Goal: Information Seeking & Learning: Find specific fact

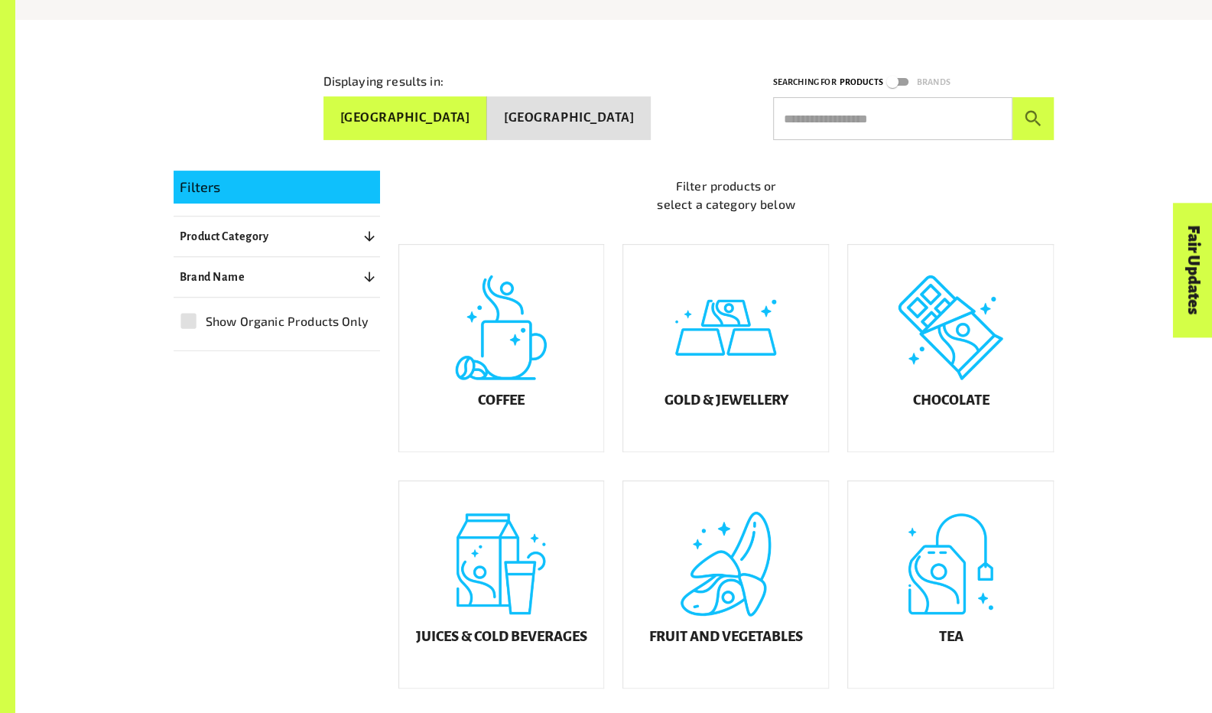
scroll to position [268, 0]
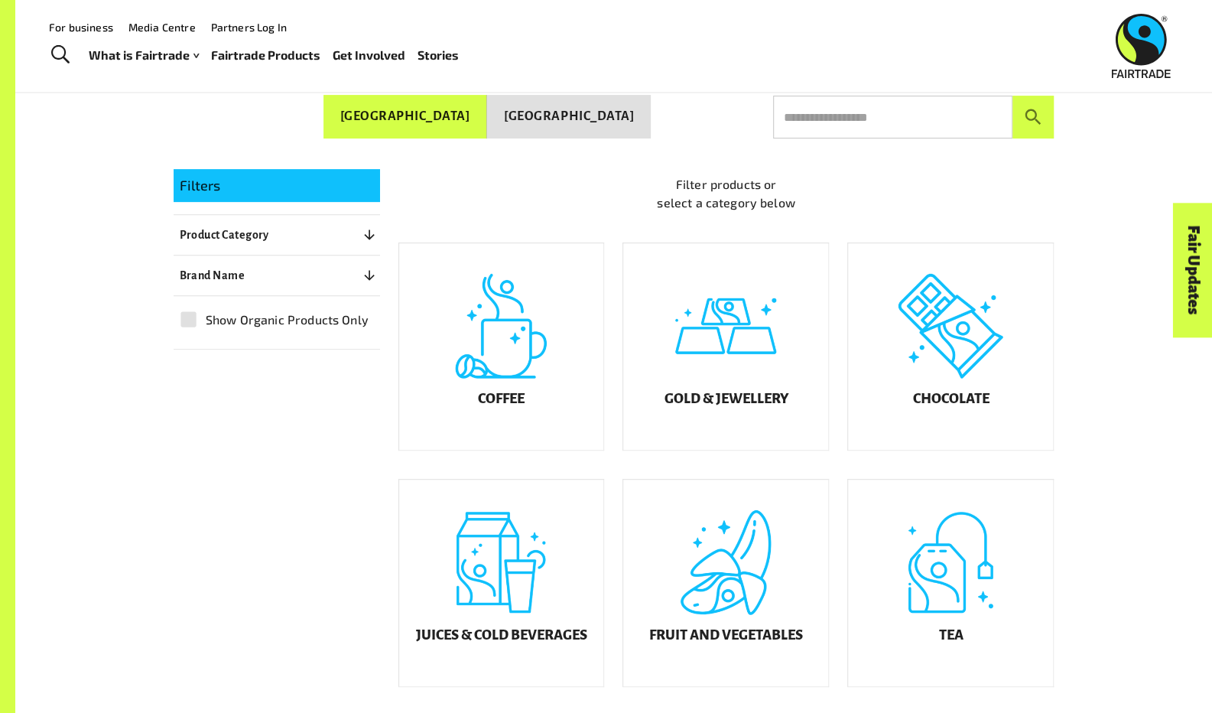
click at [364, 229] on icon "button" at bounding box center [369, 234] width 10 height 10
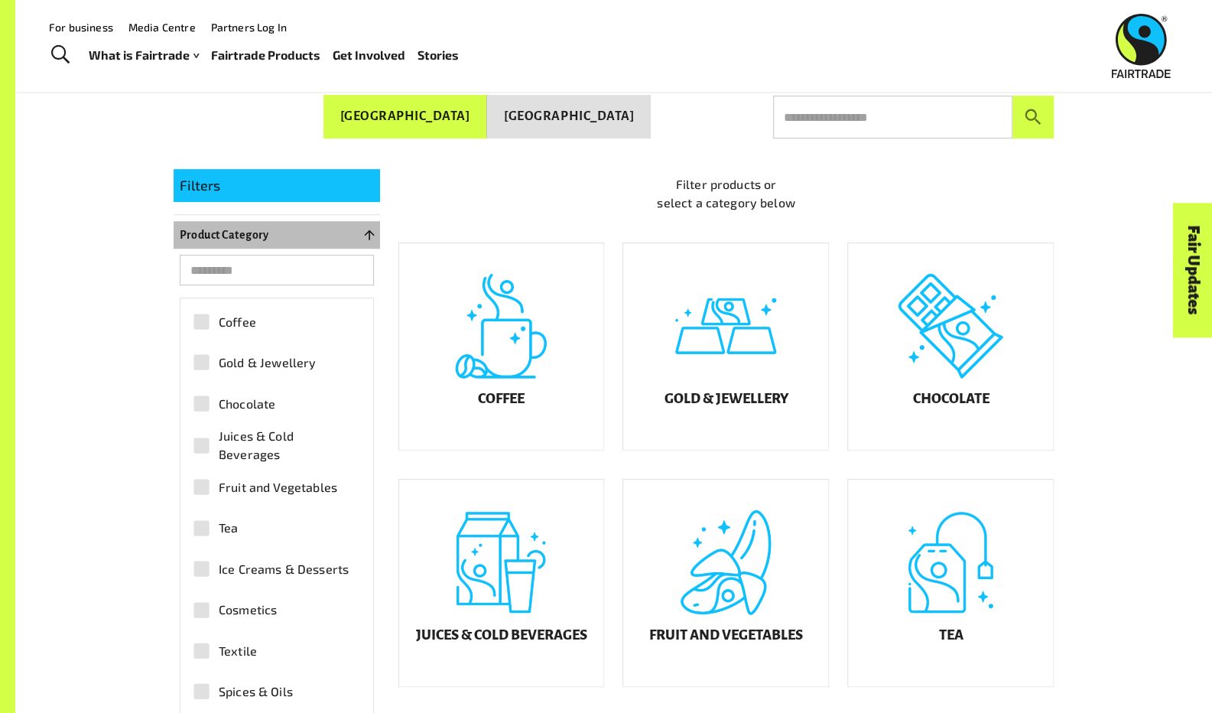
click at [364, 229] on icon "button" at bounding box center [369, 234] width 10 height 10
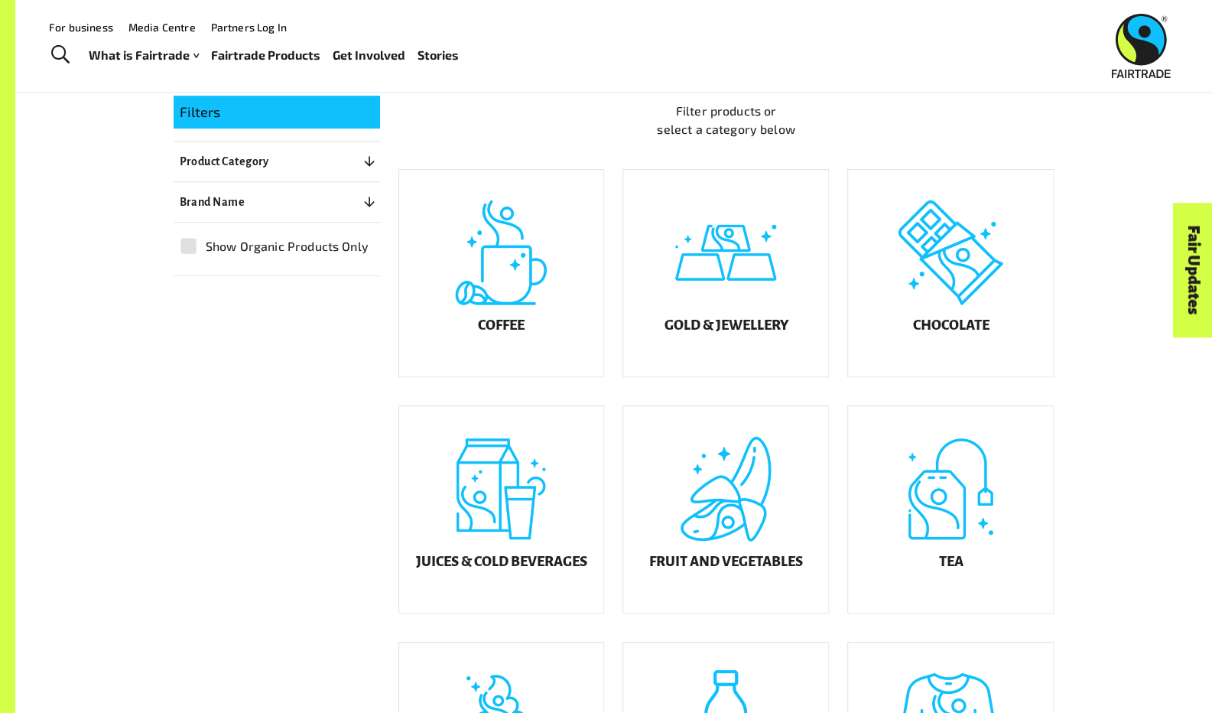
scroll to position [338, 0]
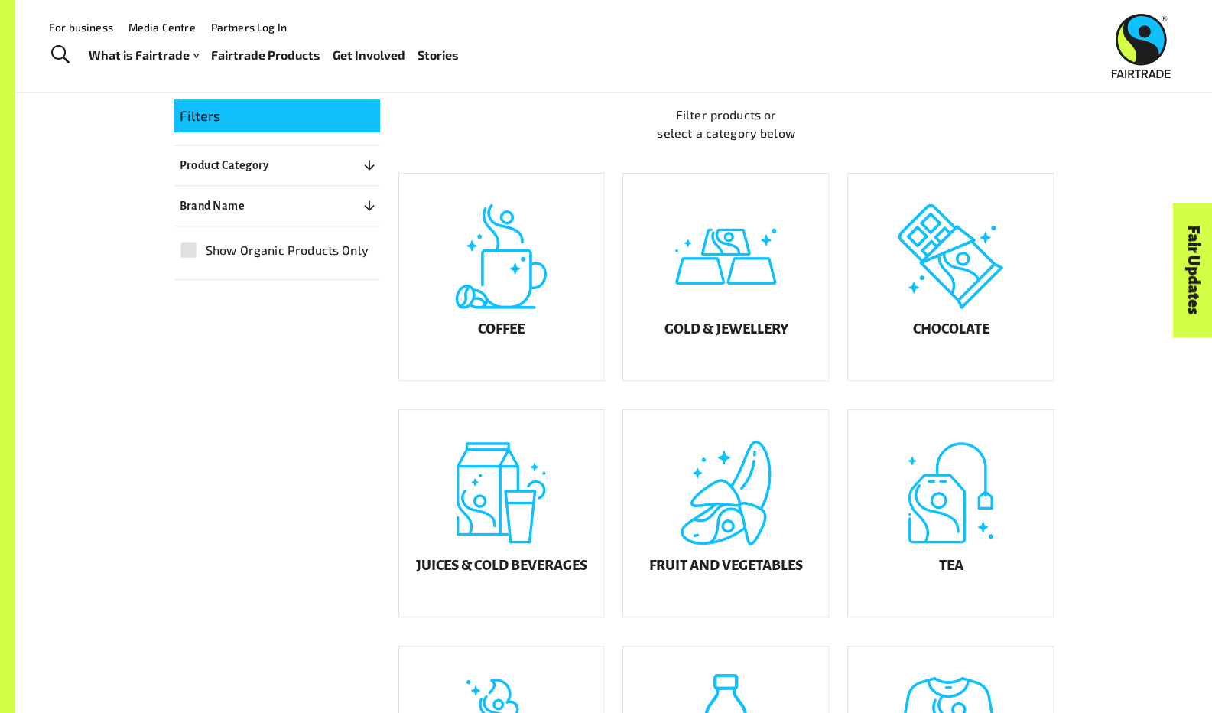
click at [367, 164] on icon "button" at bounding box center [369, 165] width 15 height 15
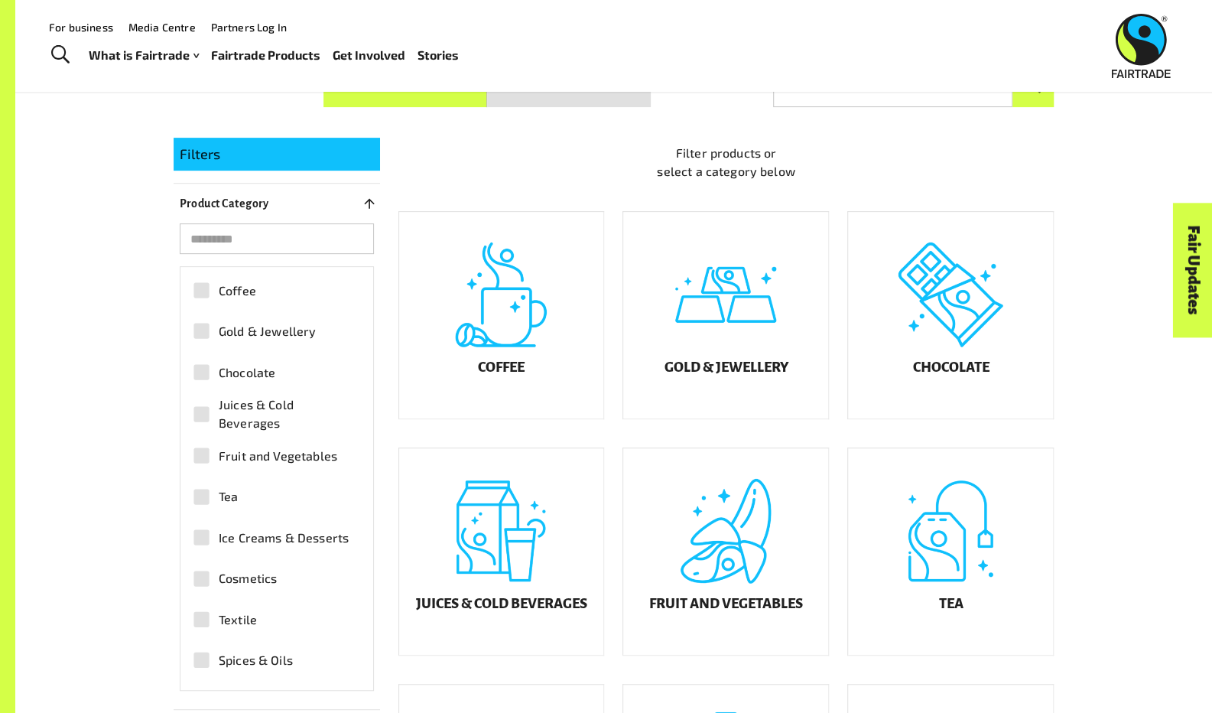
scroll to position [295, 0]
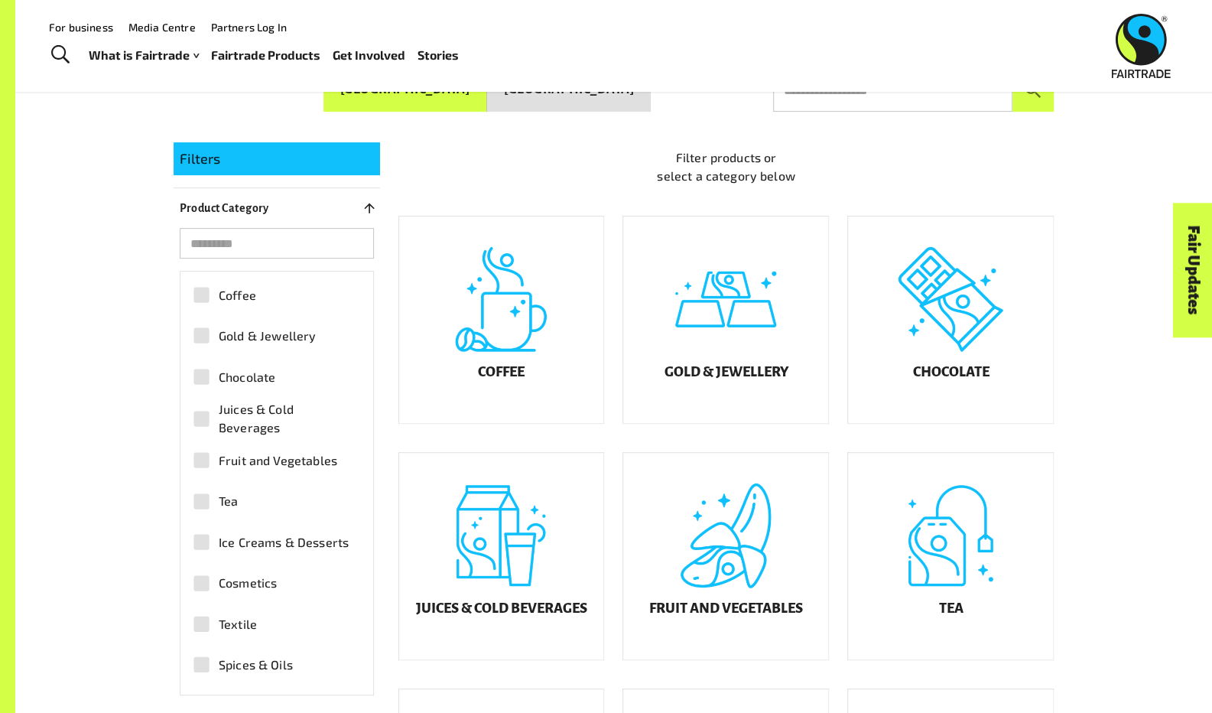
click at [362, 200] on icon "button" at bounding box center [369, 207] width 15 height 15
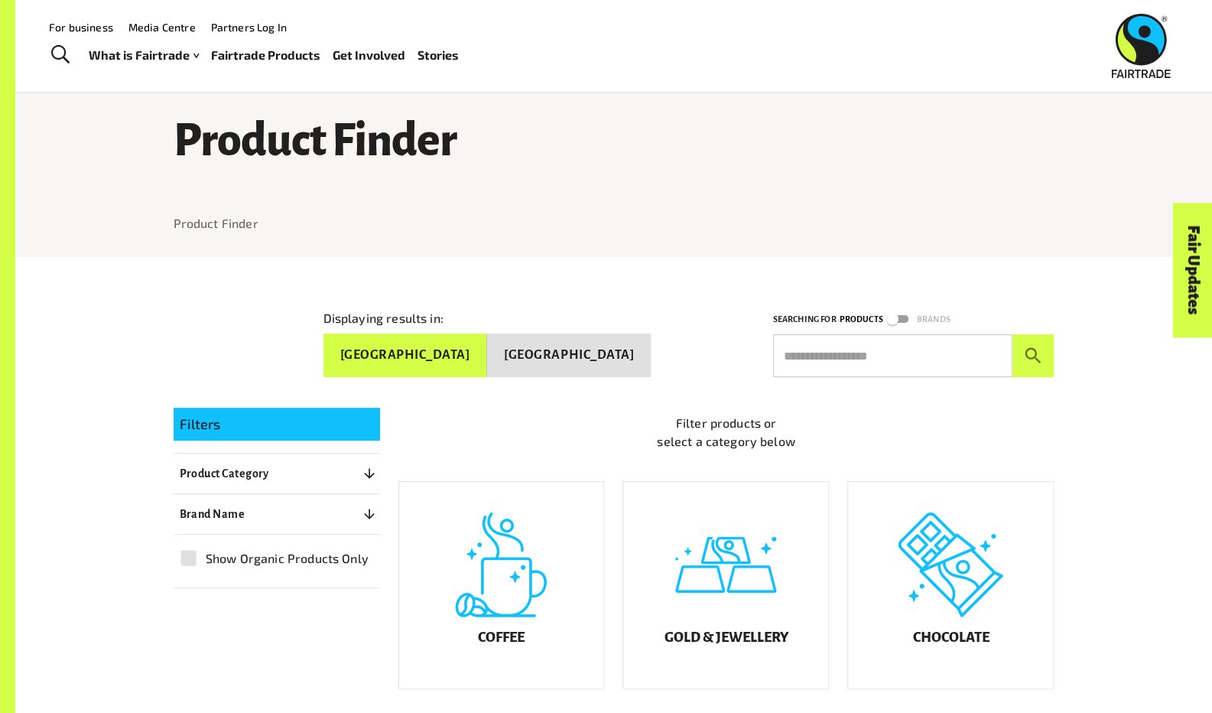
scroll to position [0, 0]
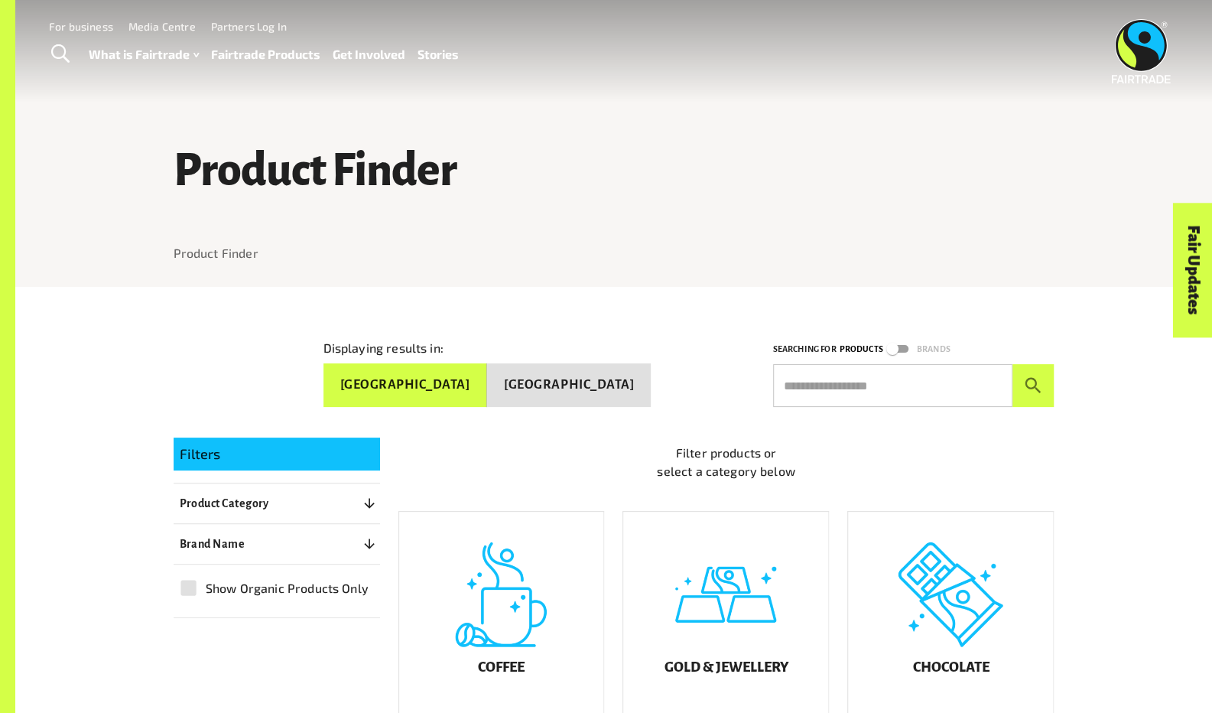
click at [364, 536] on icon "button" at bounding box center [369, 543] width 15 height 15
click at [365, 539] on icon "button" at bounding box center [369, 544] width 10 height 10
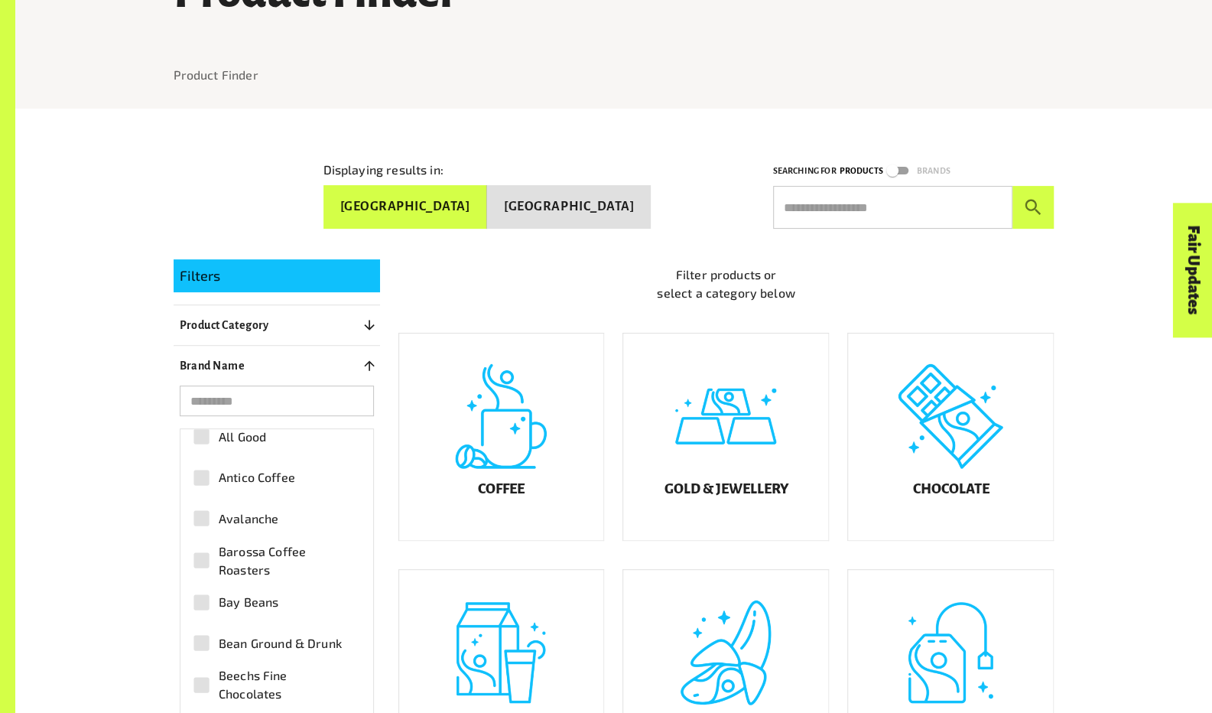
scroll to position [139, 0]
click at [370, 359] on icon "button" at bounding box center [369, 365] width 15 height 15
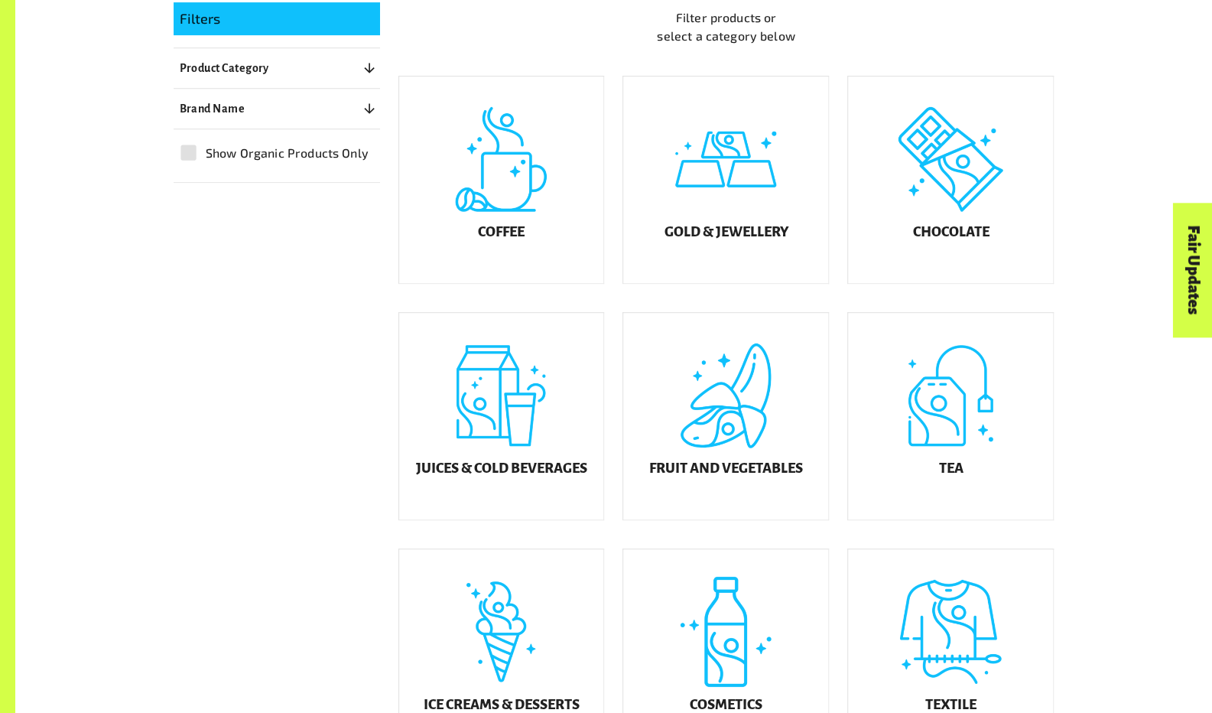
scroll to position [436, 0]
click at [546, 244] on div "Coffee" at bounding box center [501, 179] width 205 height 207
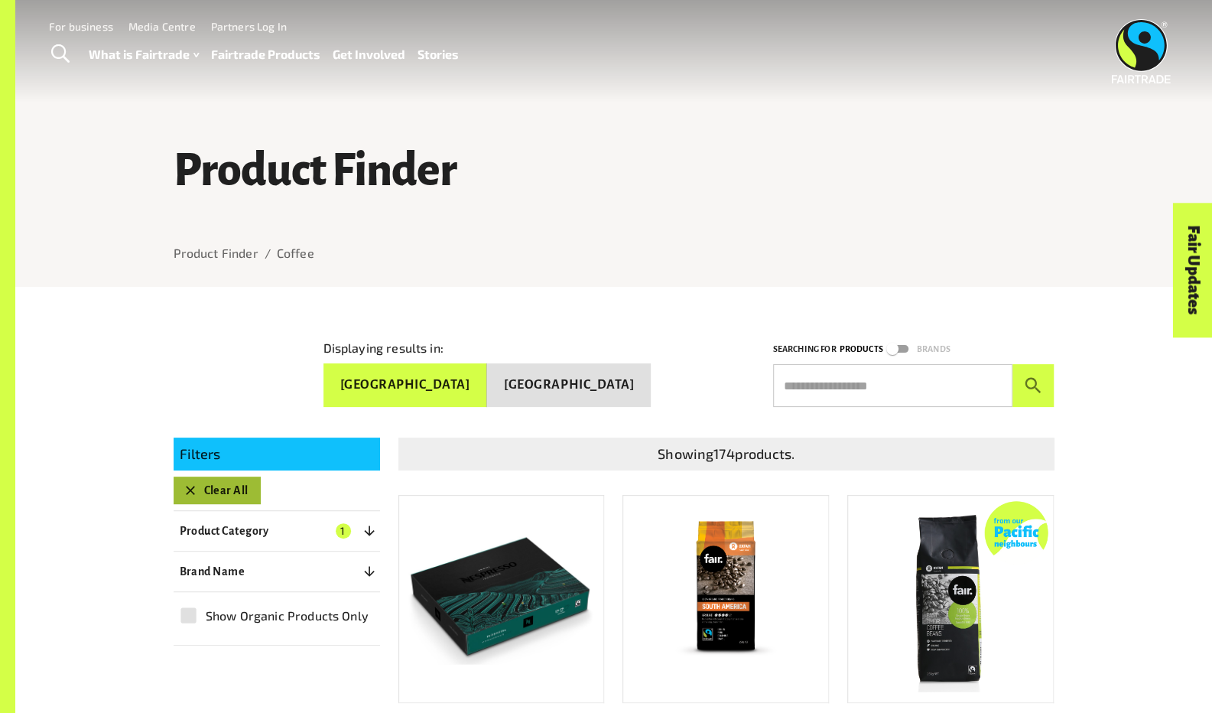
click at [213, 477] on button "Clear All" at bounding box center [217, 491] width 87 height 28
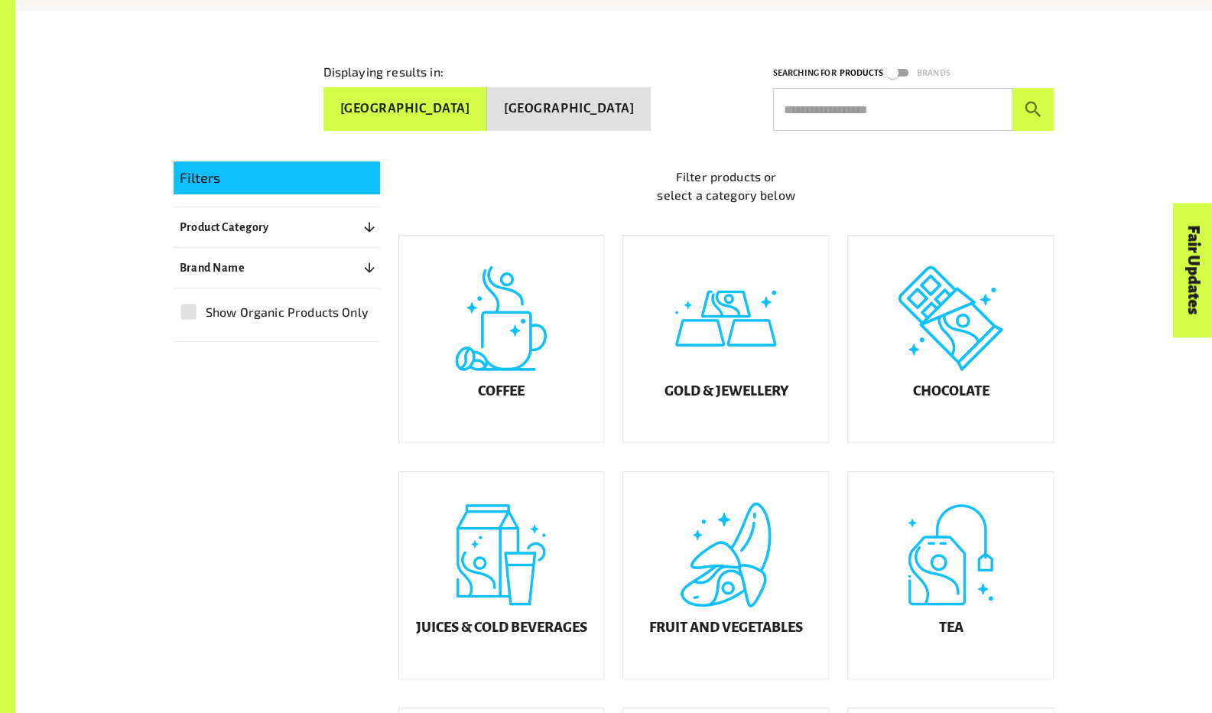
scroll to position [287, 0]
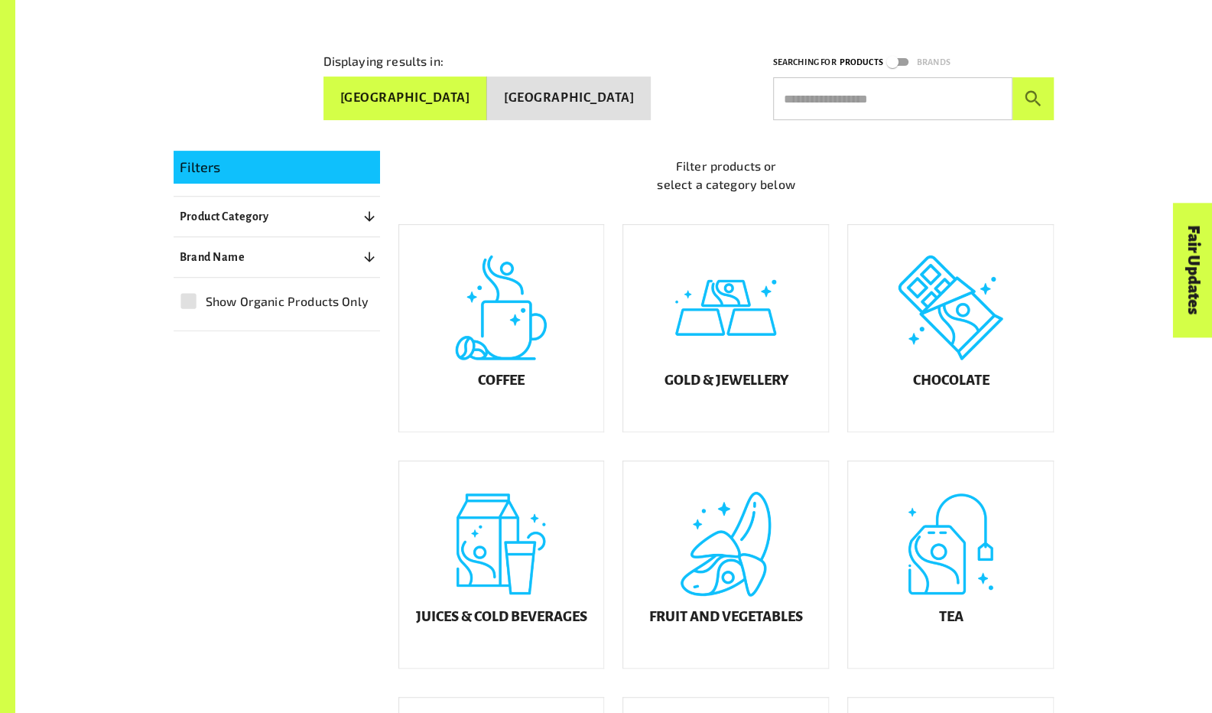
click at [583, 100] on button "[GEOGRAPHIC_DATA]" at bounding box center [569, 98] width 164 height 44
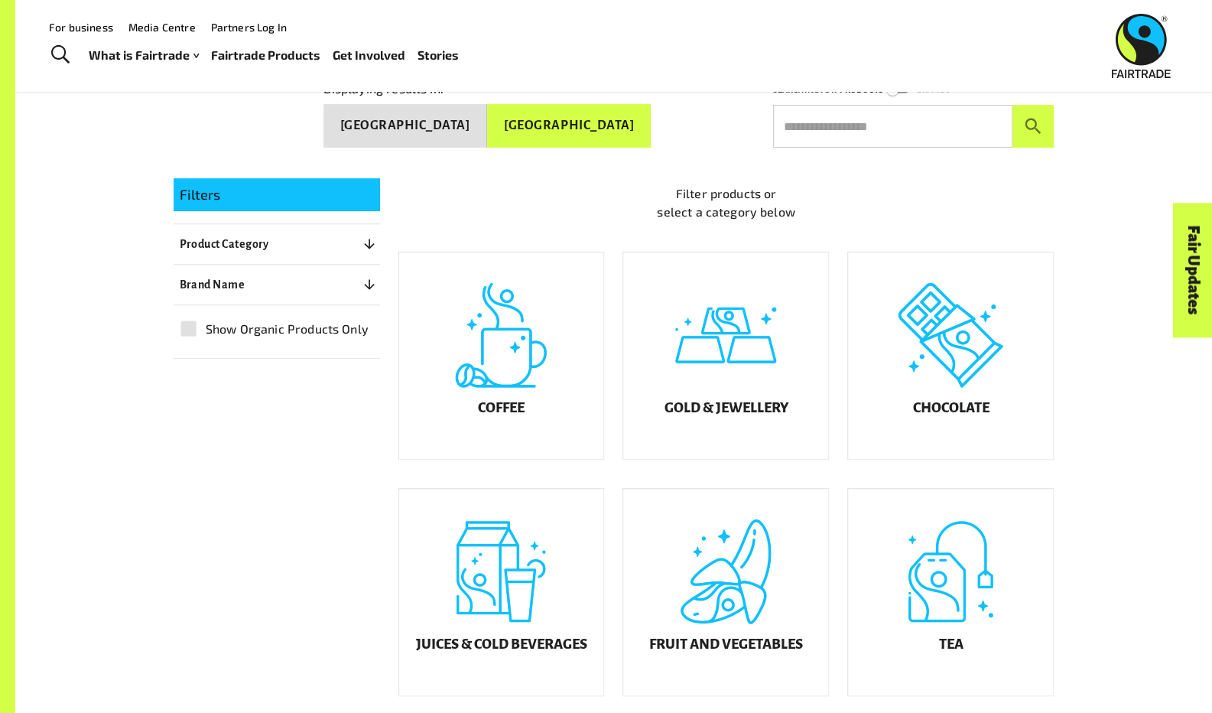
scroll to position [259, 0]
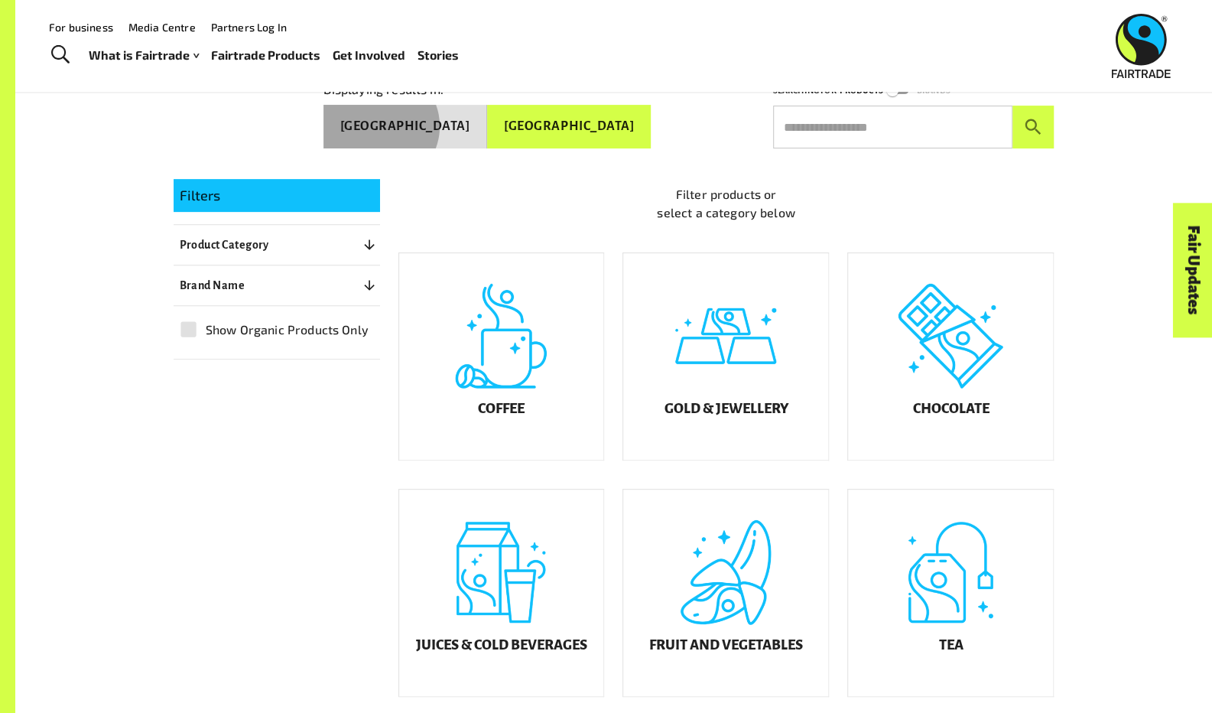
click at [488, 119] on button "[GEOGRAPHIC_DATA]" at bounding box center [406, 127] width 164 height 44
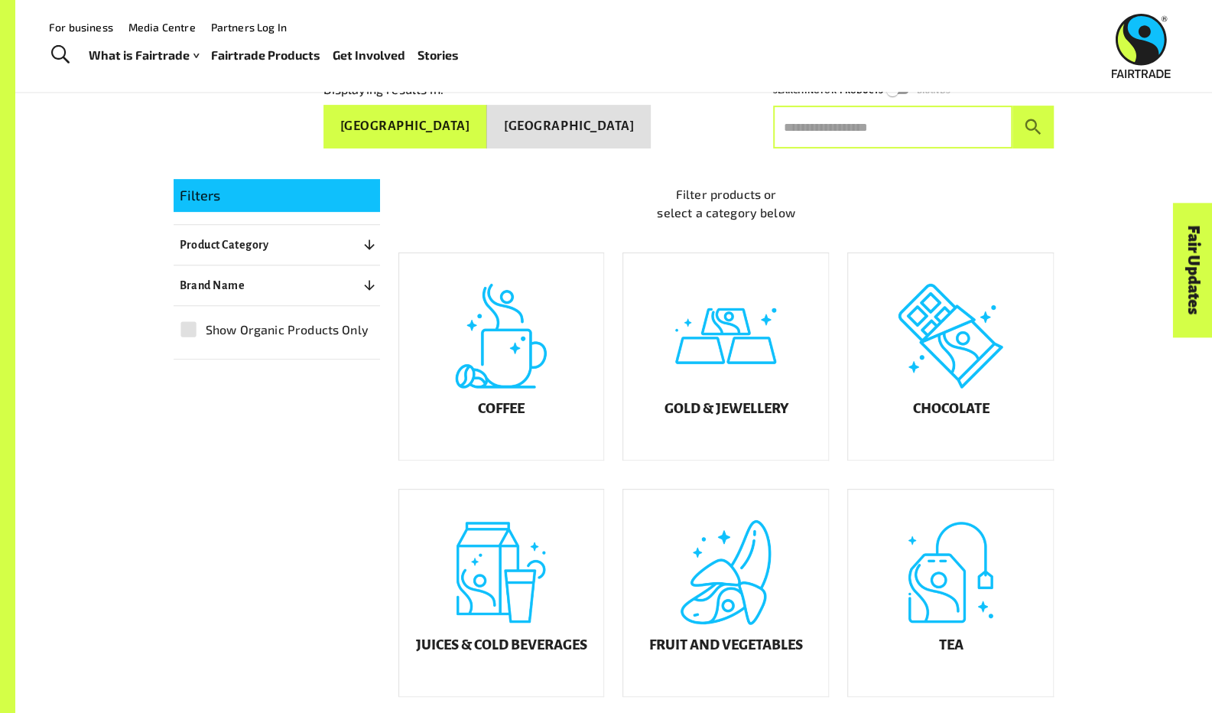
click at [802, 132] on input "text" at bounding box center [892, 127] width 239 height 43
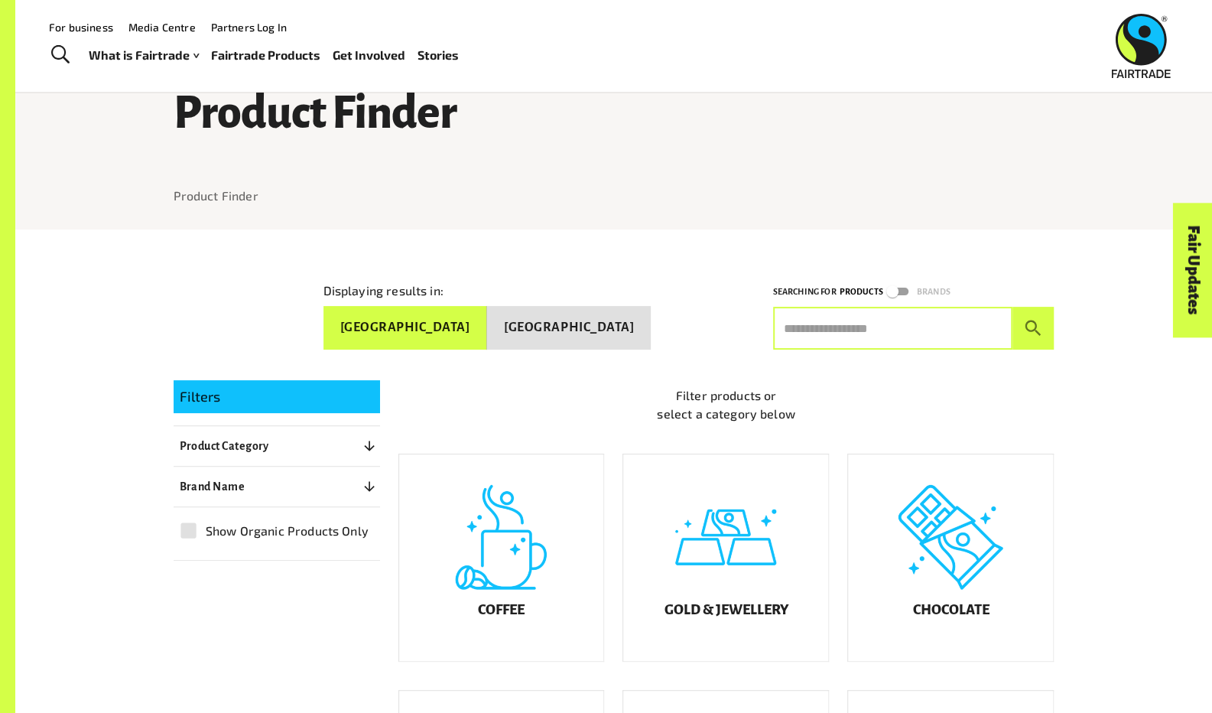
scroll to position [0, 0]
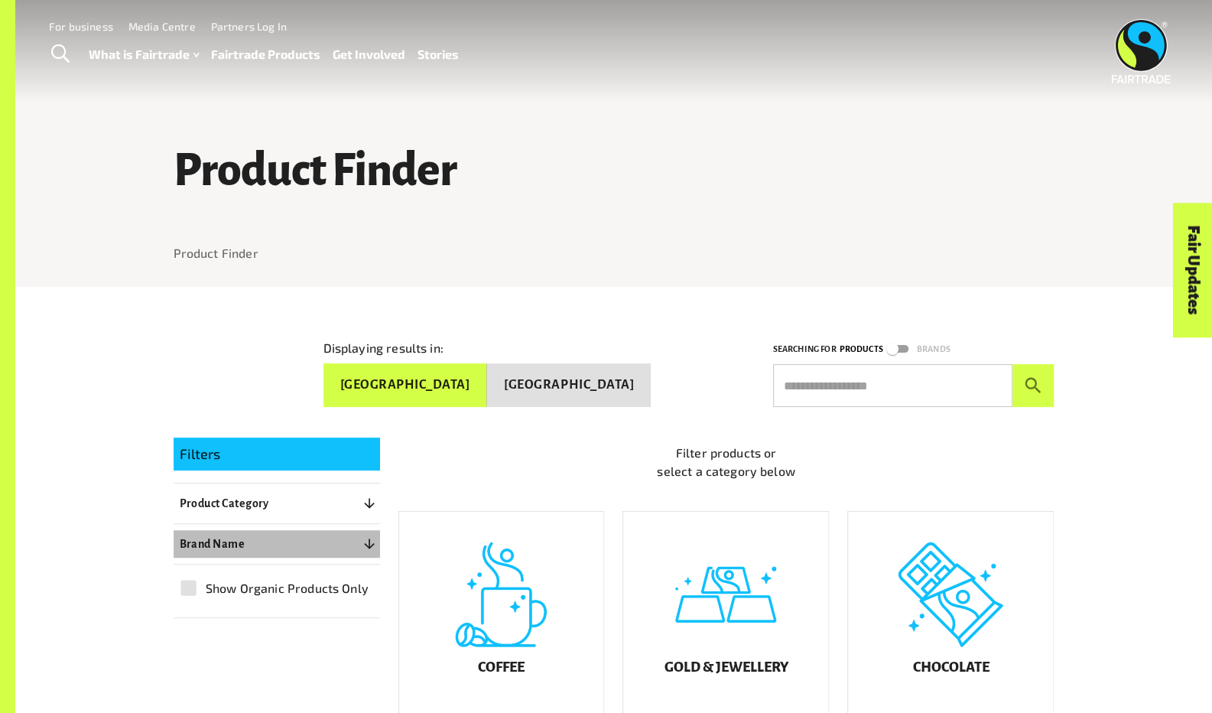
click at [370, 530] on button "Brand Name 0" at bounding box center [277, 544] width 207 height 28
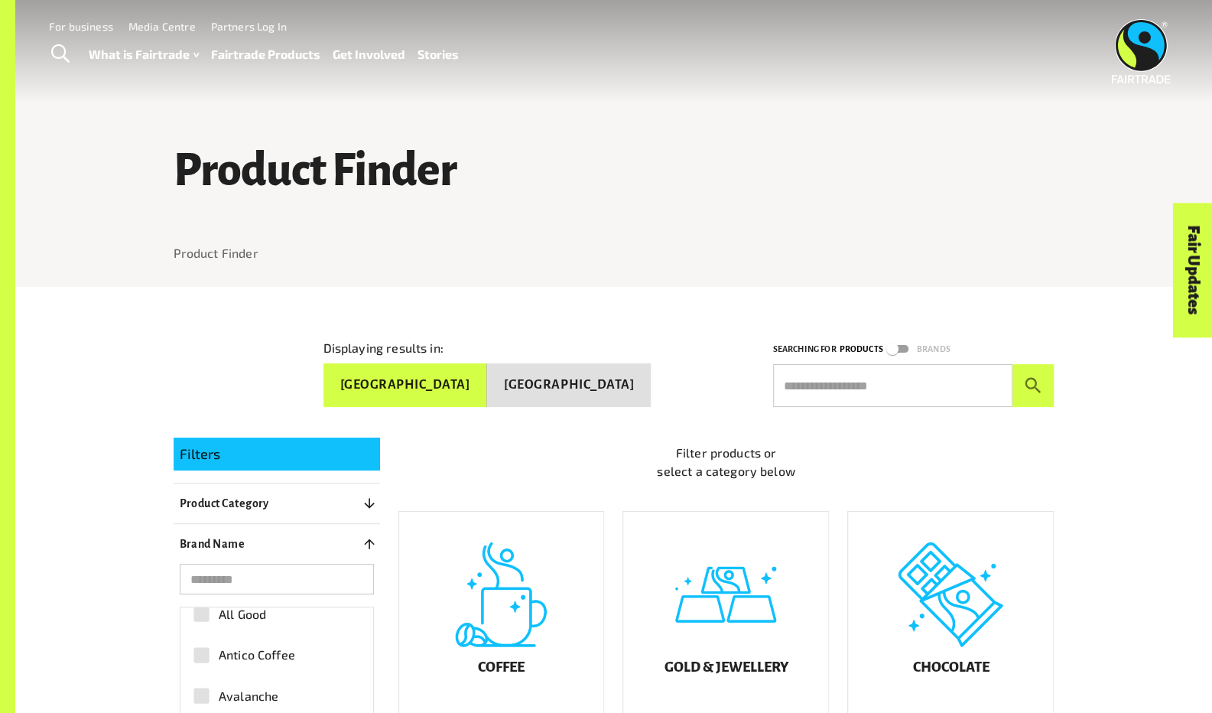
click at [310, 564] on input "search" at bounding box center [277, 579] width 194 height 31
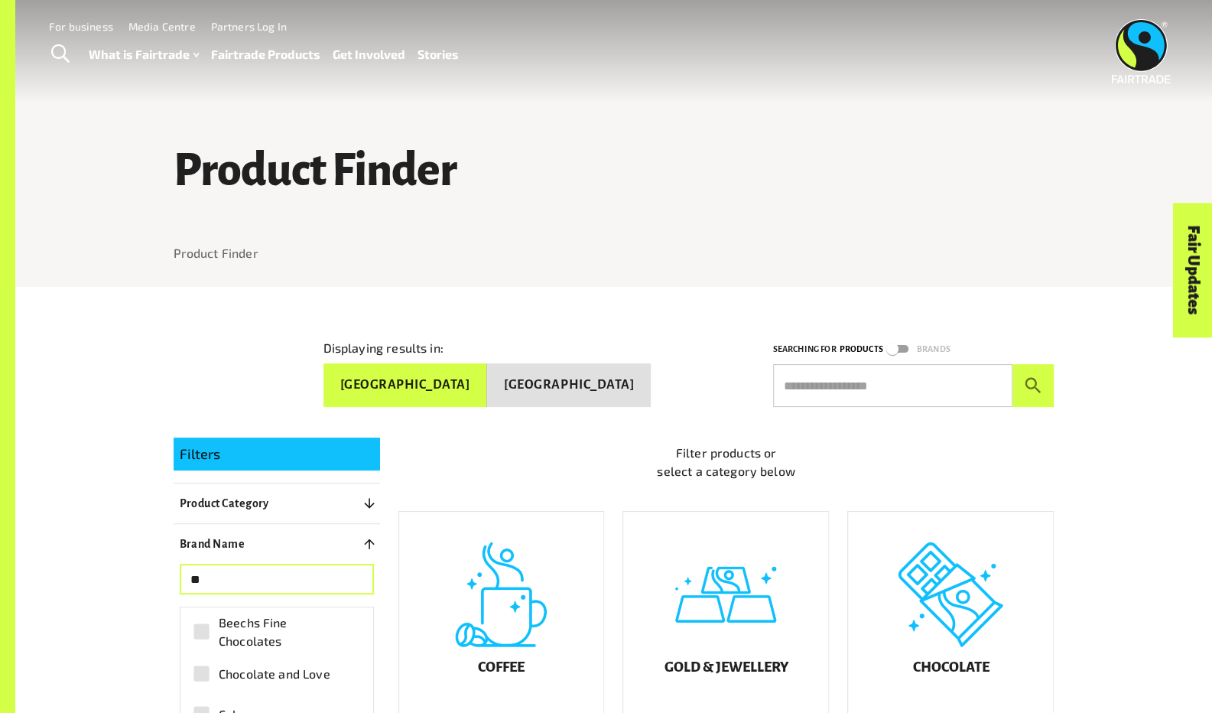
type input "*"
type input "*****"
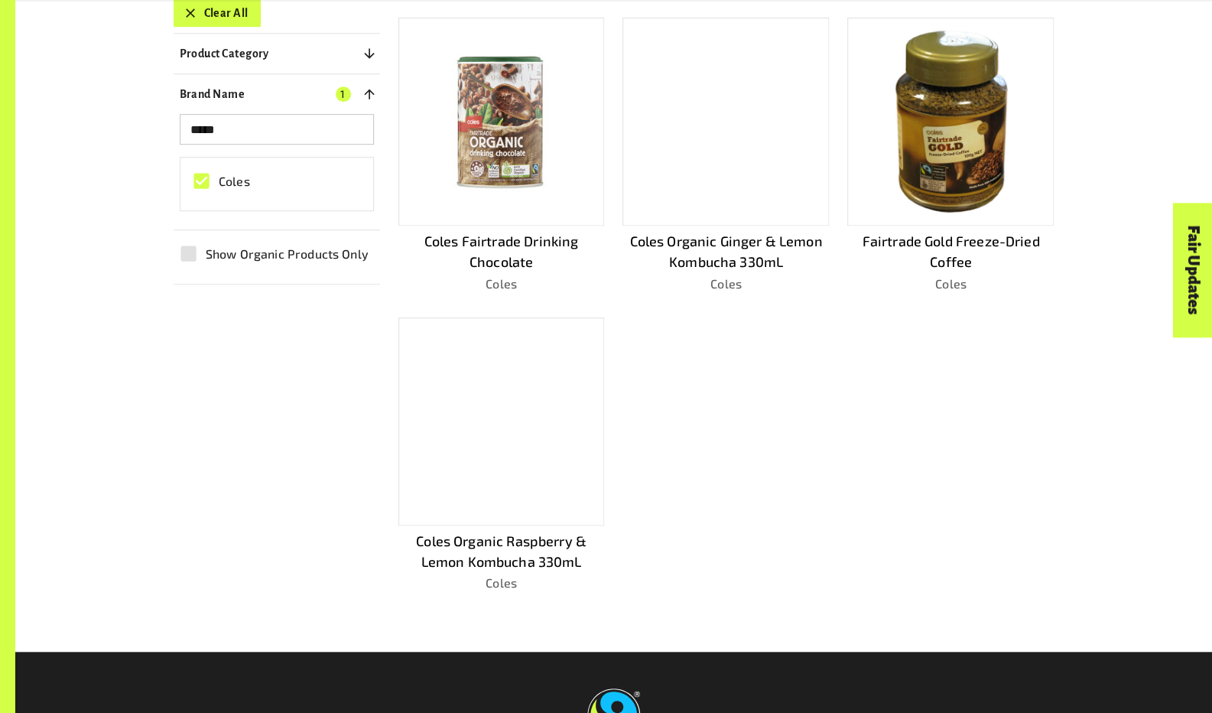
scroll to position [477, 0]
click at [513, 231] on p "Coles Fairtrade Drinking Chocolate" at bounding box center [502, 251] width 207 height 41
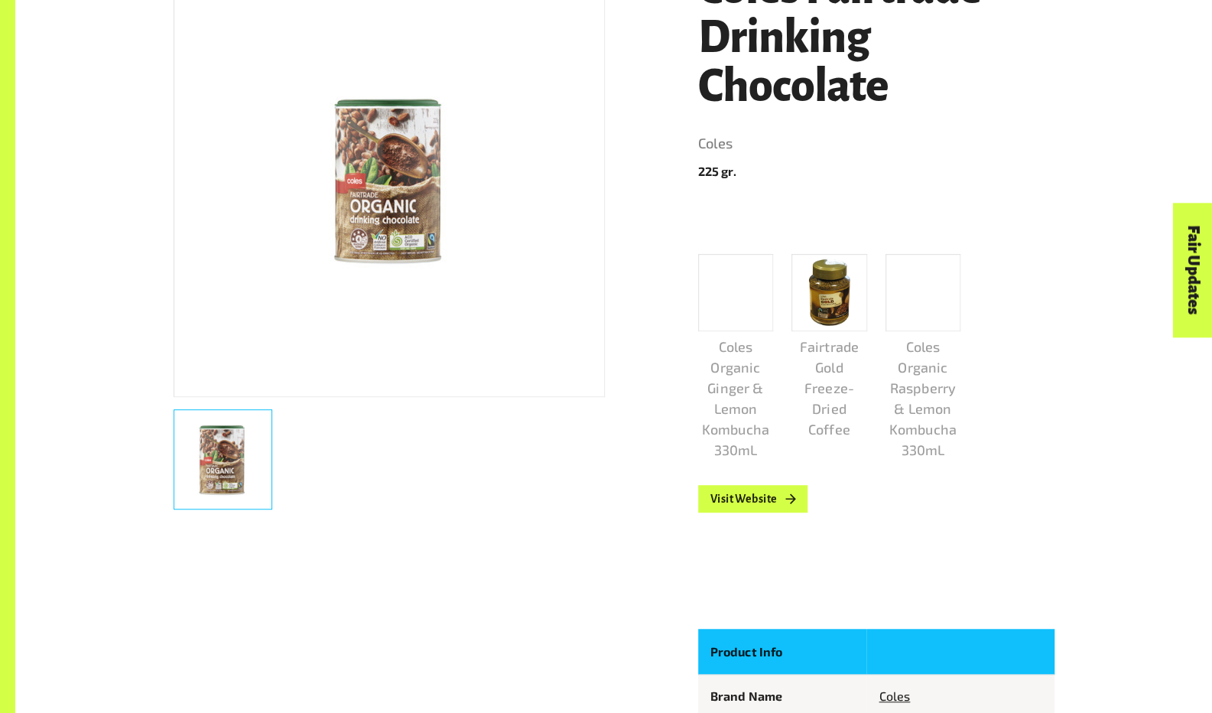
scroll to position [391, 0]
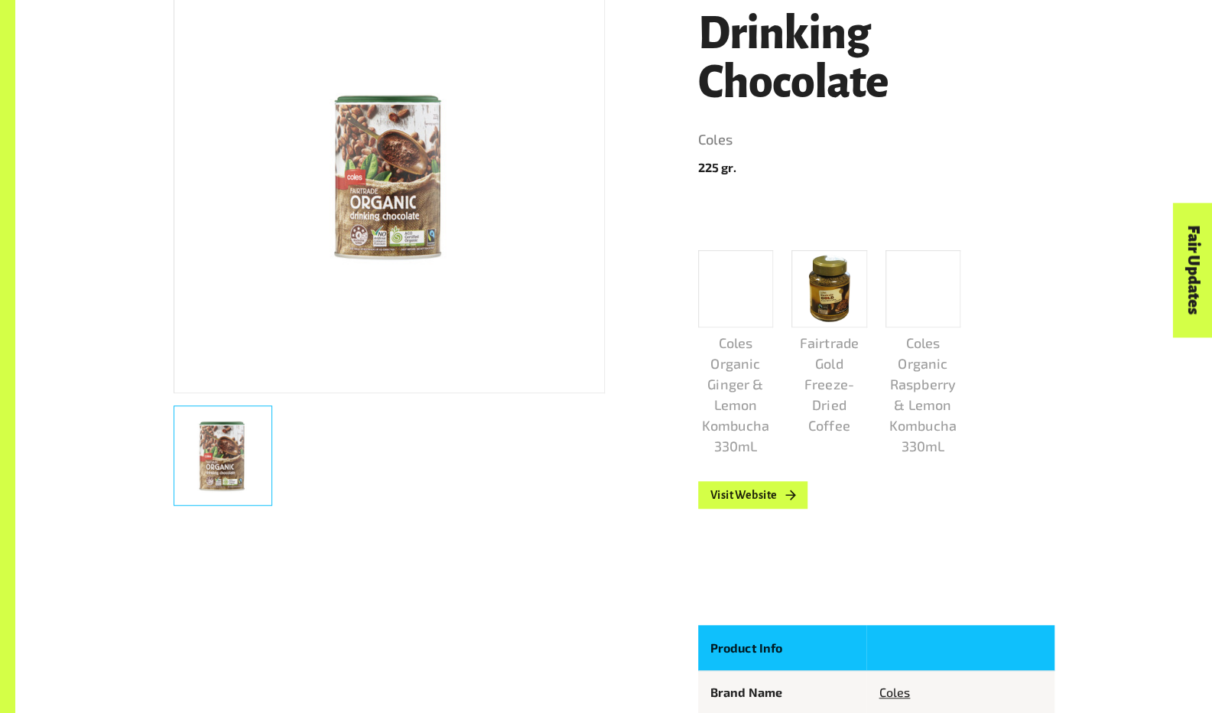
click at [758, 504] on link "Visit Website" at bounding box center [753, 495] width 110 height 28
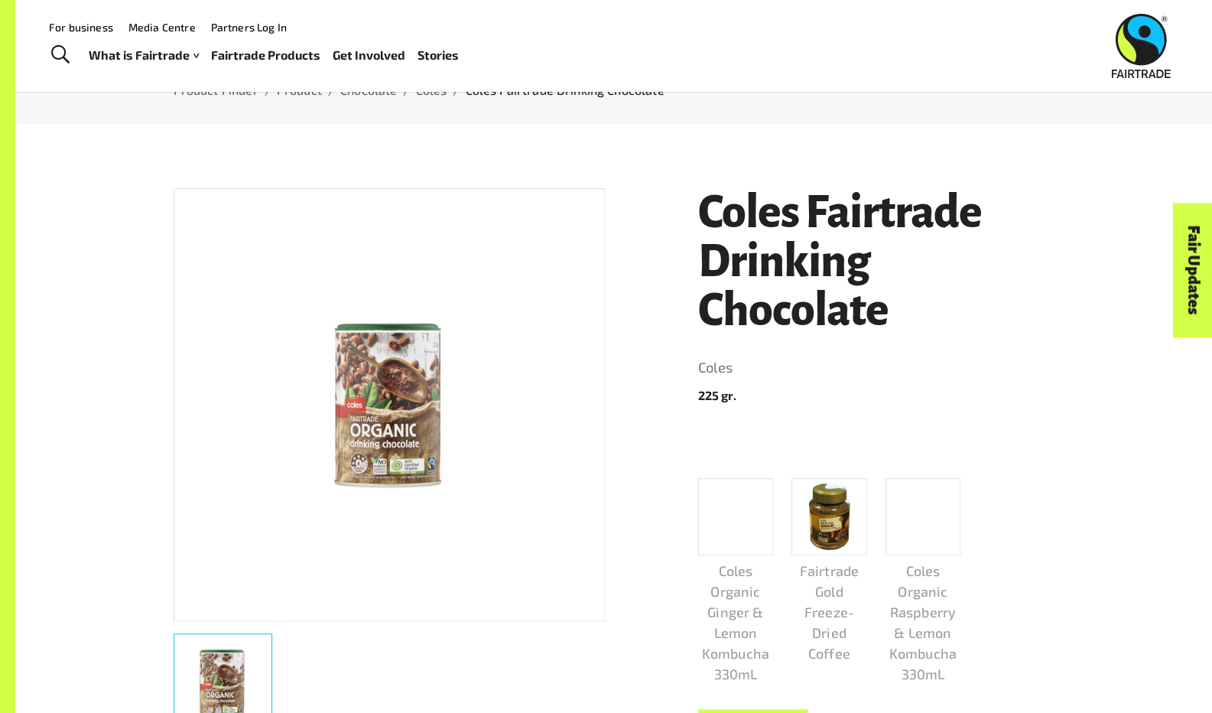
scroll to position [444, 0]
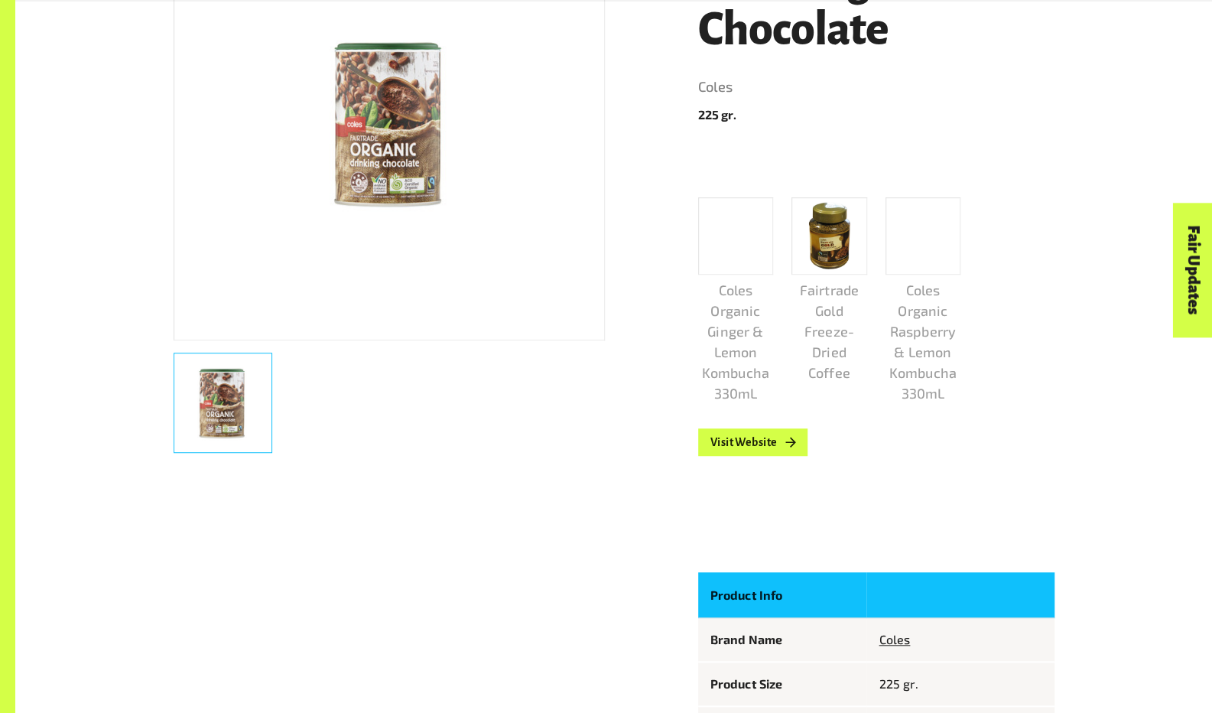
click at [716, 119] on p "225 gr." at bounding box center [876, 115] width 356 height 18
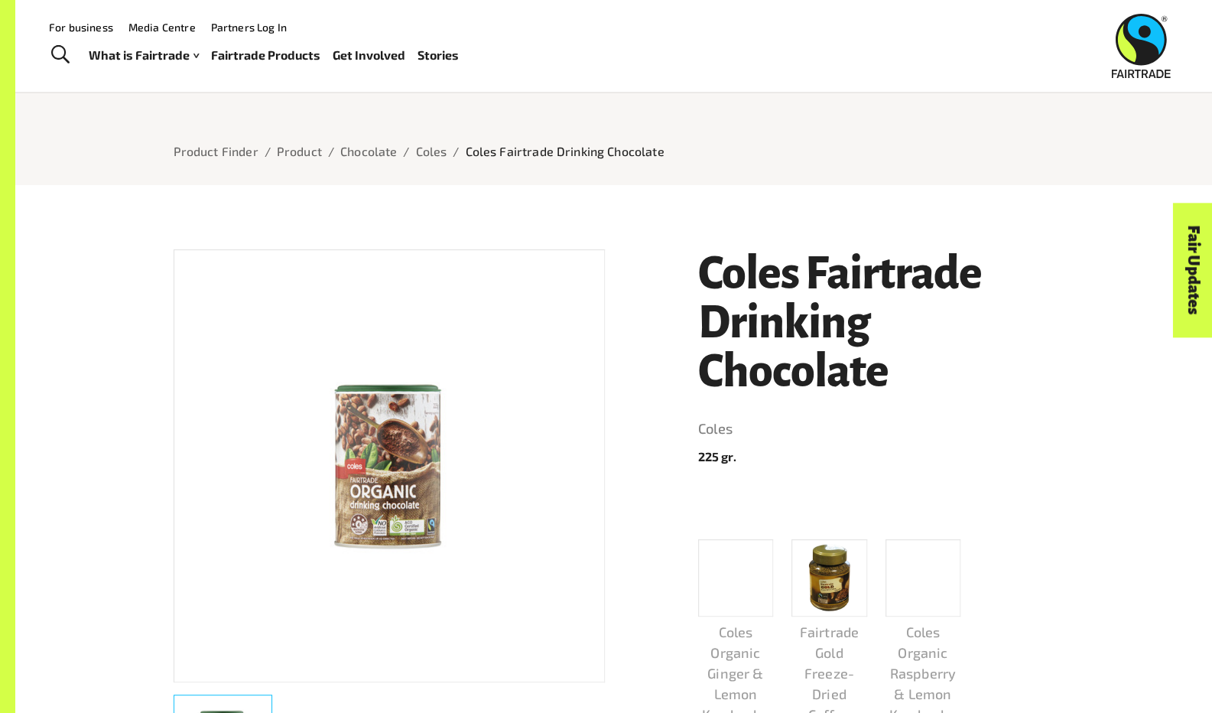
scroll to position [49, 0]
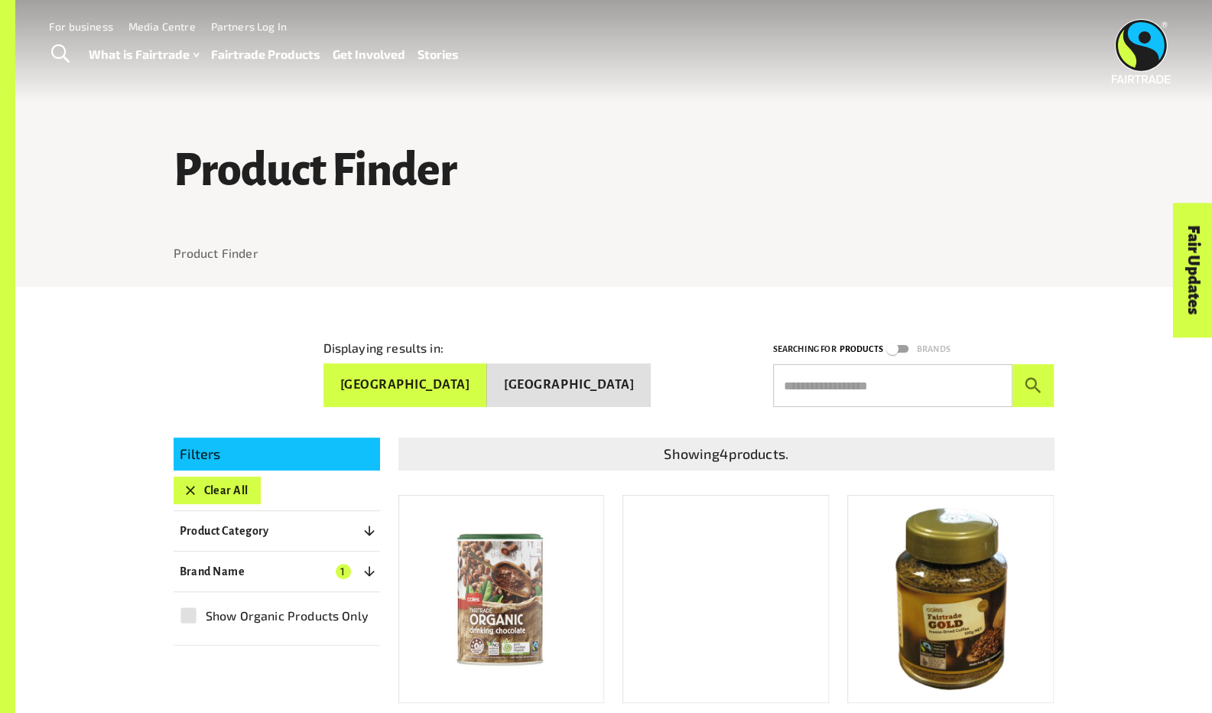
scroll to position [2, 0]
